Goal: Transaction & Acquisition: Book appointment/travel/reservation

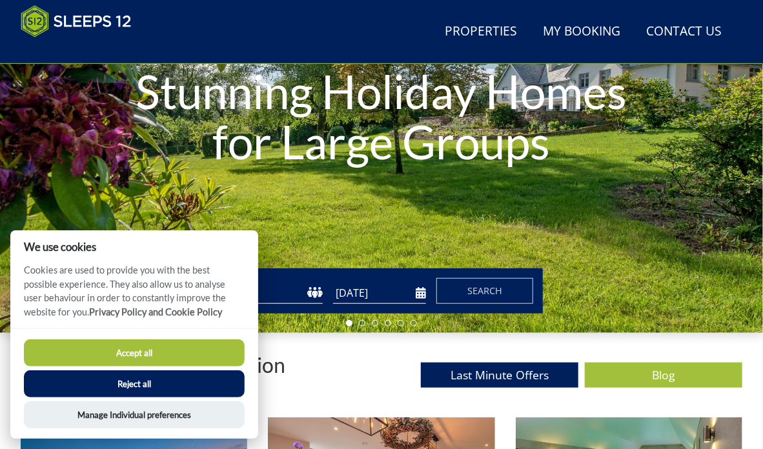
scroll to position [192, 0]
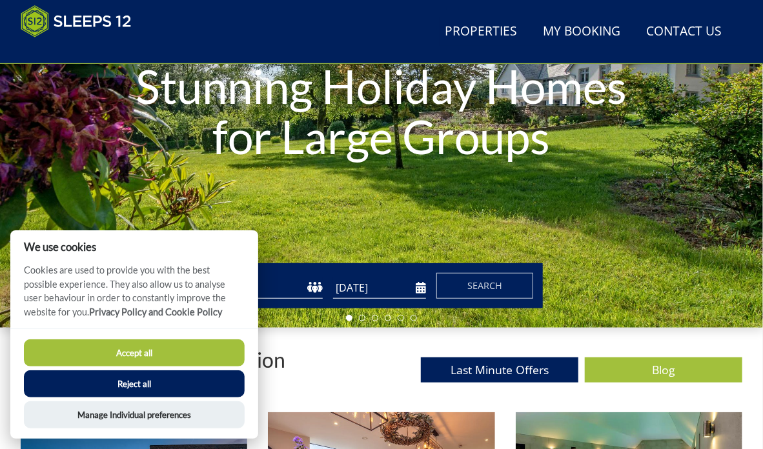
click at [207, 361] on button "Accept all" at bounding box center [134, 352] width 221 height 27
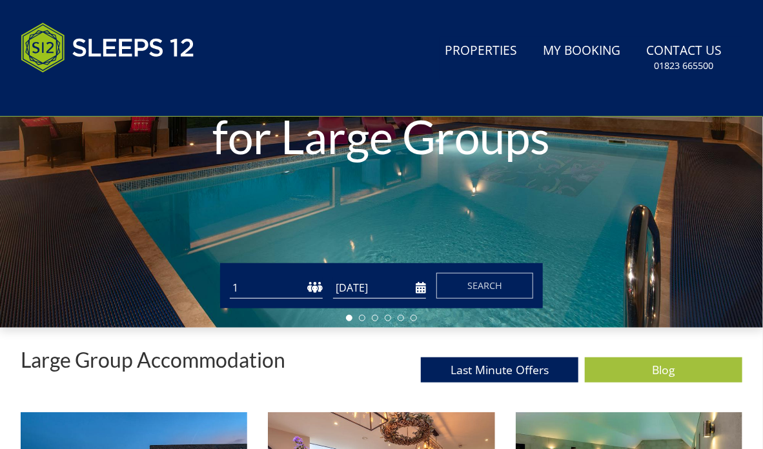
click at [289, 299] on select "1 2 3 4 5 6 7 8 9 10 11 12 13 14 15 16 17 18 19 20 21 22 23 24 25 26 27 28 29 3…" at bounding box center [276, 287] width 93 height 21
select select "11"
click at [230, 283] on select "1 2 3 4 5 6 7 8 9 10 11 12 13 14 15 16 17 18 19 20 21 22 23 24 25 26 27 28 29 3…" at bounding box center [276, 287] width 93 height 21
click at [393, 299] on input "[DATE]" at bounding box center [379, 287] width 93 height 21
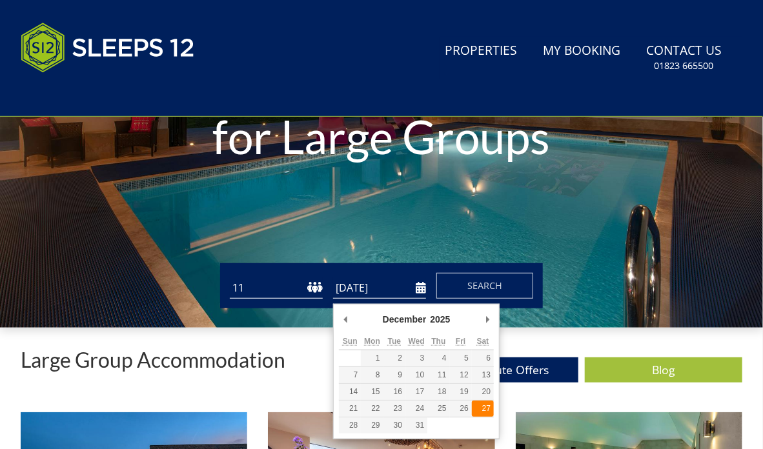
type input "[DATE]"
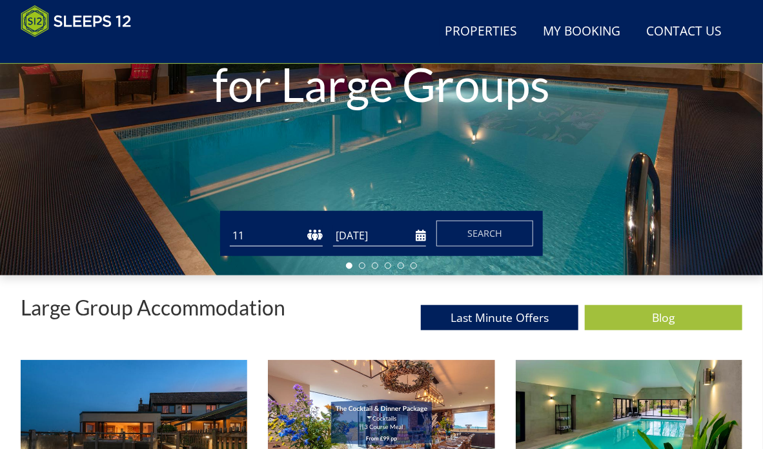
scroll to position [259, 0]
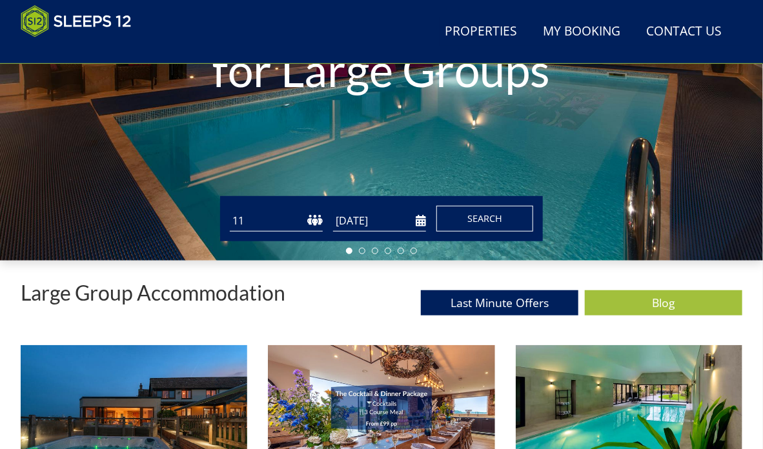
click at [493, 225] on span "Search" at bounding box center [484, 218] width 35 height 12
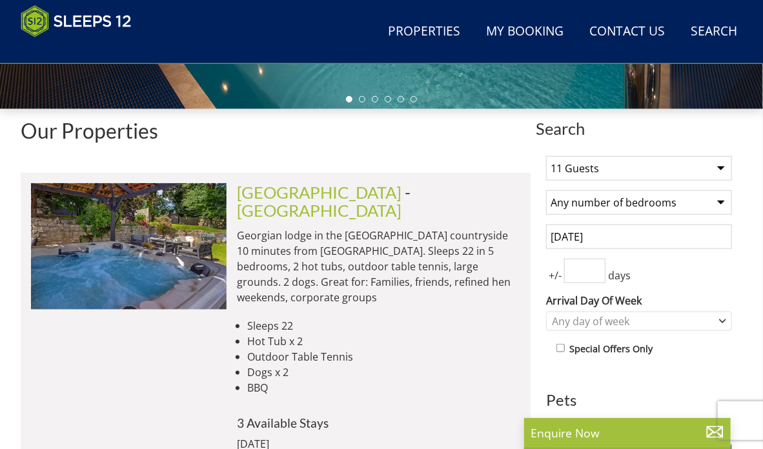
scroll to position [428, 0]
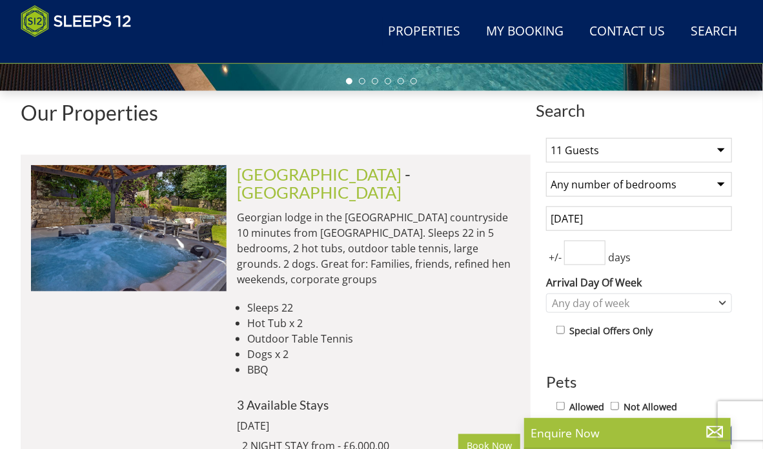
click at [586, 258] on input "number" at bounding box center [584, 253] width 41 height 25
click at [596, 253] on input "1" at bounding box center [584, 253] width 41 height 25
click at [596, 253] on input "2" at bounding box center [584, 253] width 41 height 25
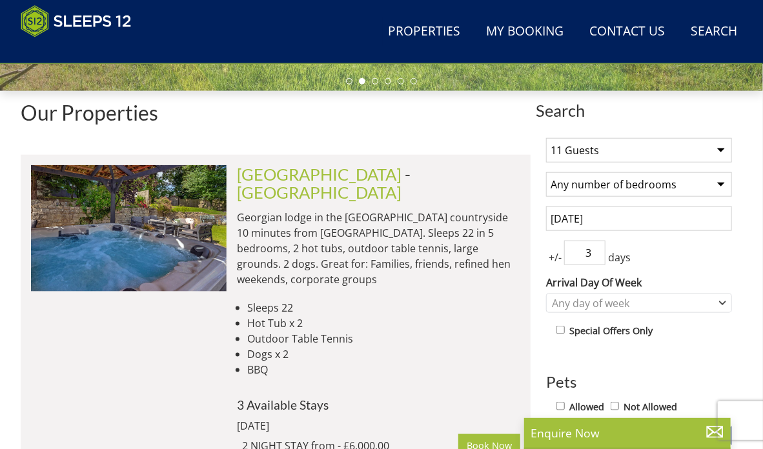
type input "3"
click at [596, 253] on input "3" at bounding box center [584, 253] width 41 height 25
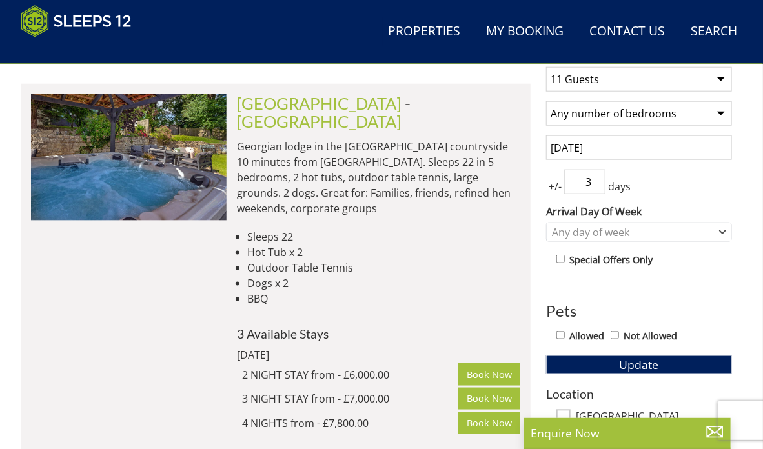
scroll to position [504, 0]
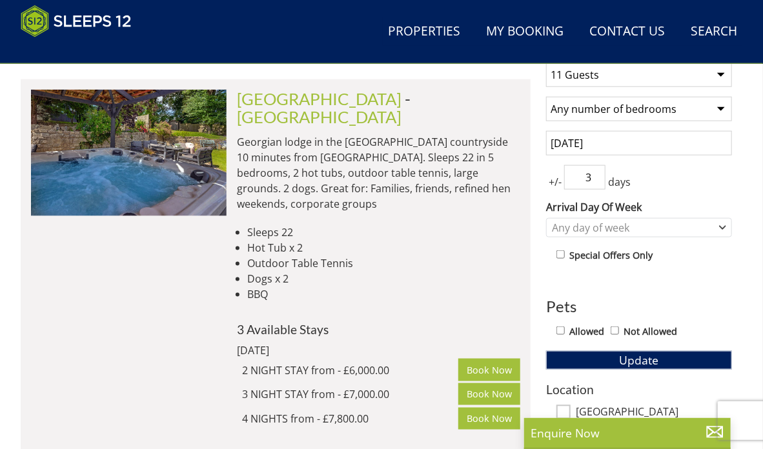
click at [560, 333] on input "Allowed" at bounding box center [560, 330] width 8 height 8
checkbox input "true"
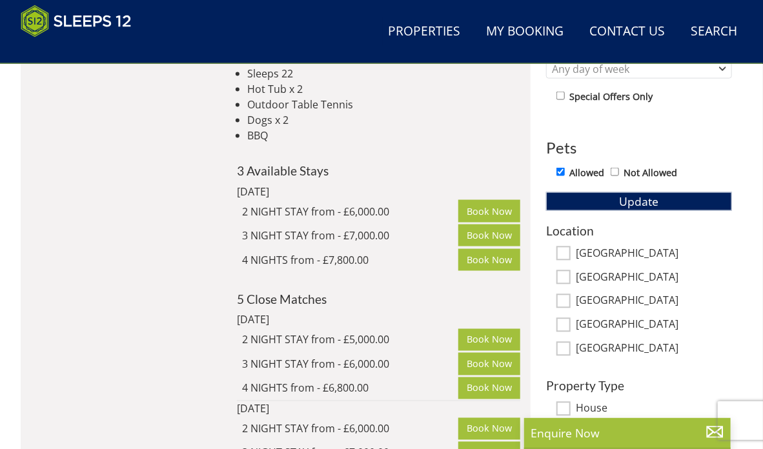
scroll to position [662, 0]
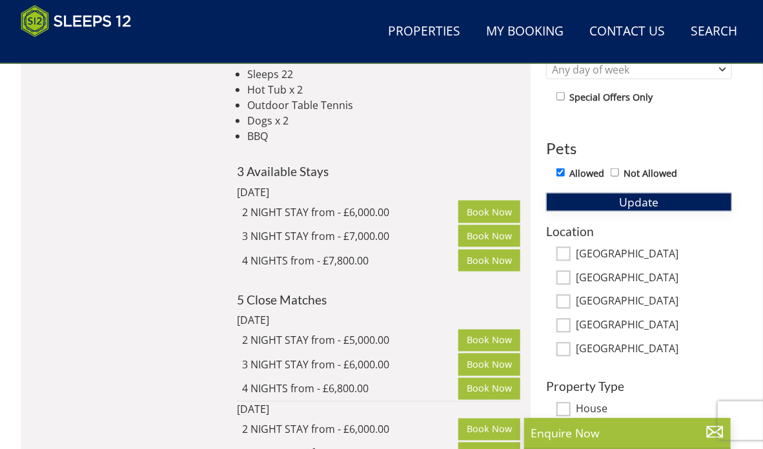
click at [586, 208] on button "Update" at bounding box center [639, 202] width 186 height 18
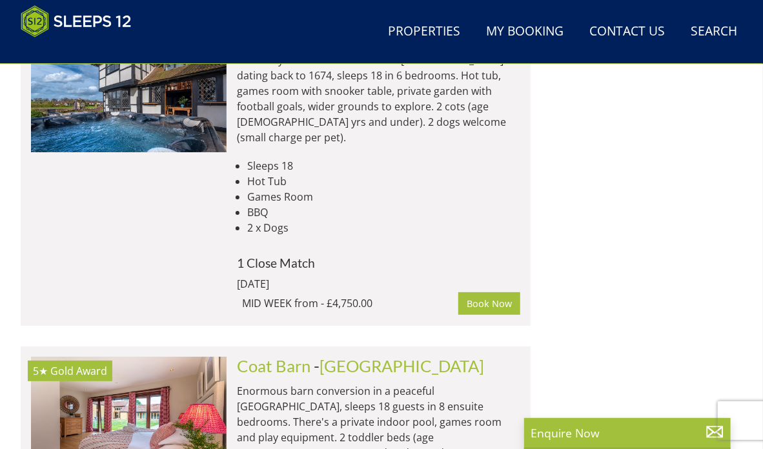
scroll to position [5721, 0]
